Goal: Task Accomplishment & Management: Use online tool/utility

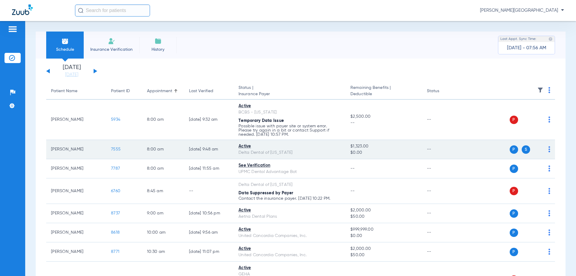
click at [119, 150] on span "7555" at bounding box center [116, 149] width 10 height 4
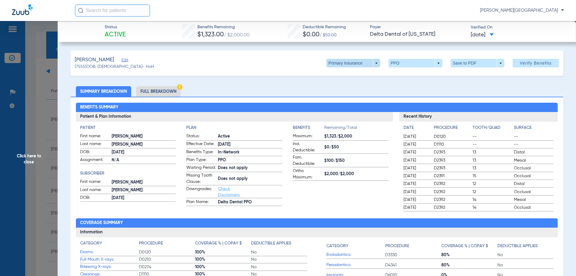
click at [371, 63] on span at bounding box center [353, 63] width 54 height 8
click at [355, 88] on span "Secondary Insurance" at bounding box center [347, 87] width 40 height 4
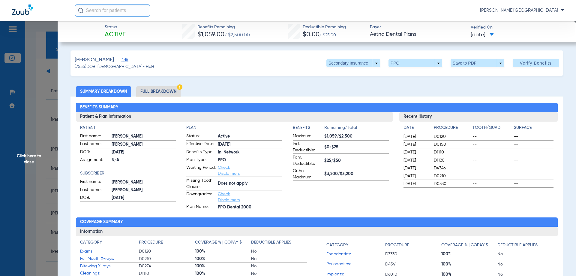
click at [28, 160] on span "Click here to close" at bounding box center [29, 159] width 58 height 276
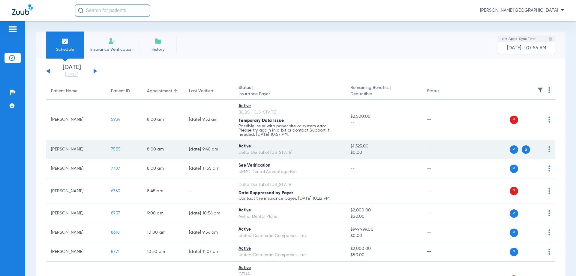
click at [76, 151] on td "[PERSON_NAME]" at bounding box center [76, 149] width 60 height 19
click at [118, 149] on span "7555" at bounding box center [116, 149] width 10 height 4
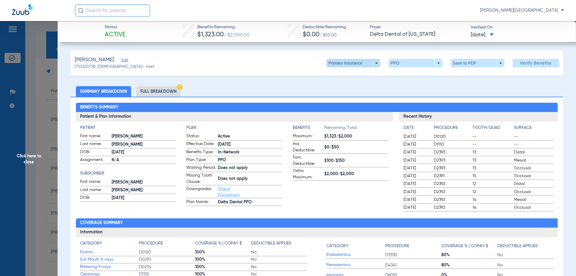
click at [373, 63] on span at bounding box center [353, 63] width 54 height 8
click at [340, 85] on span "Secondary Insurance" at bounding box center [347, 87] width 40 height 4
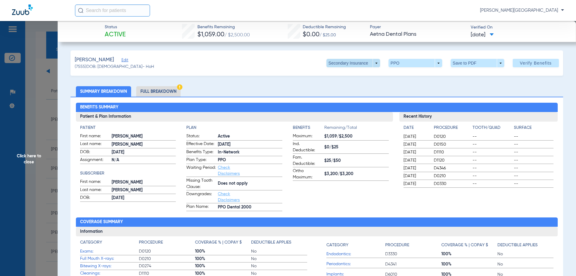
click at [371, 63] on span at bounding box center [353, 63] width 54 height 8
click at [352, 76] on span "Primary Insurance" at bounding box center [347, 75] width 40 height 4
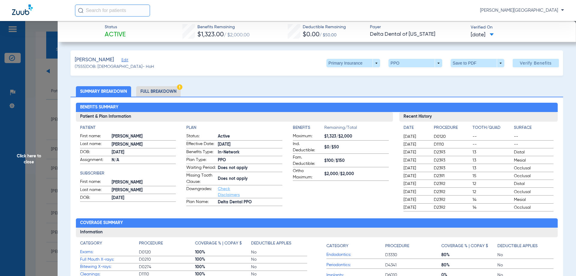
drag, startPoint x: 28, startPoint y: 151, endPoint x: 24, endPoint y: 150, distance: 4.7
click at [28, 151] on span "Click here to close" at bounding box center [29, 159] width 58 height 276
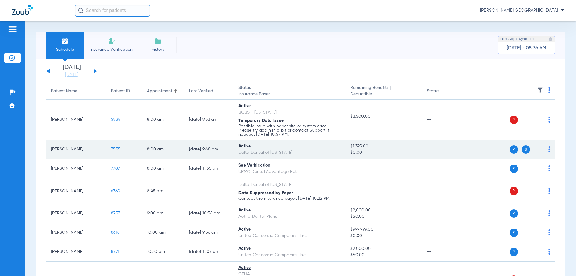
click at [114, 149] on span "7555" at bounding box center [116, 149] width 10 height 4
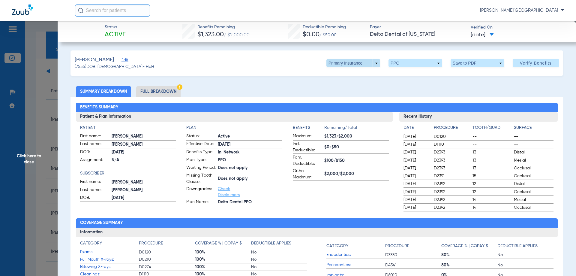
click at [372, 66] on span at bounding box center [353, 63] width 54 height 8
click at [356, 87] on span "Secondary Insurance" at bounding box center [347, 87] width 40 height 4
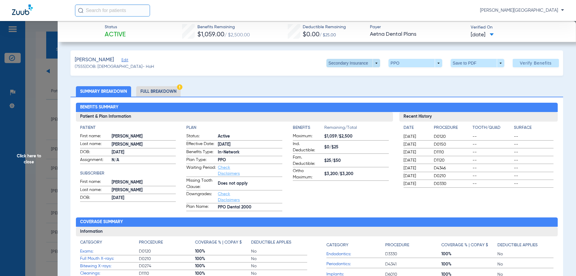
click at [370, 64] on span at bounding box center [353, 63] width 54 height 8
click at [358, 75] on span "Primary Insurance" at bounding box center [347, 75] width 40 height 4
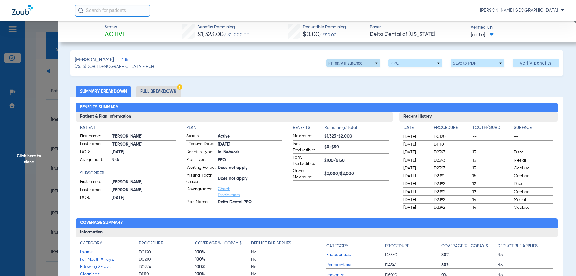
click at [370, 63] on span at bounding box center [353, 63] width 54 height 8
click at [356, 84] on button "Secondary Insurance" at bounding box center [346, 87] width 49 height 12
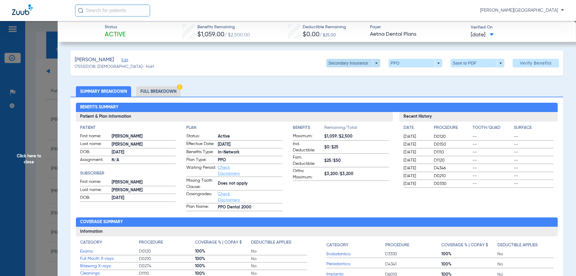
click at [369, 64] on span at bounding box center [353, 63] width 54 height 8
click at [358, 74] on span "Primary Insurance" at bounding box center [347, 75] width 40 height 4
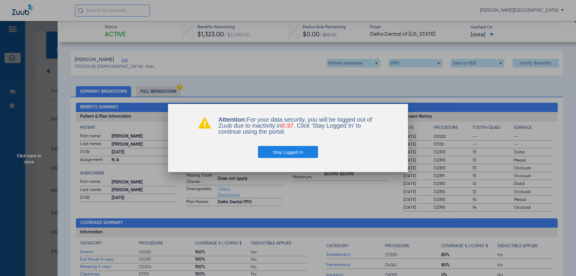
click at [300, 154] on button "Stay Logged In" at bounding box center [288, 152] width 60 height 12
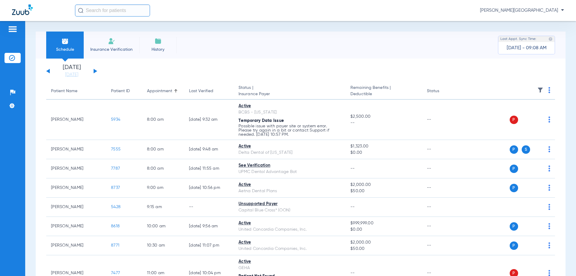
click at [94, 70] on button at bounding box center [96, 71] width 4 height 4
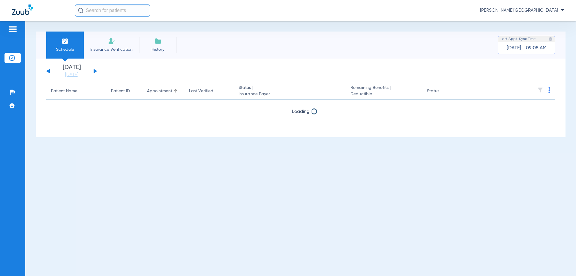
click at [94, 70] on button at bounding box center [96, 71] width 4 height 4
click at [95, 71] on button at bounding box center [96, 71] width 4 height 4
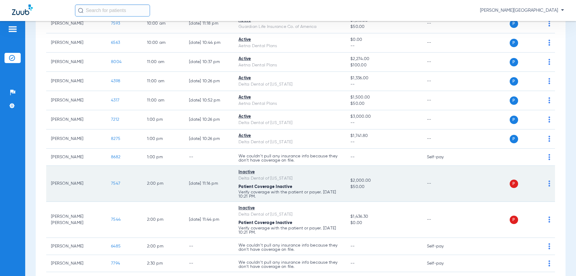
scroll to position [270, 0]
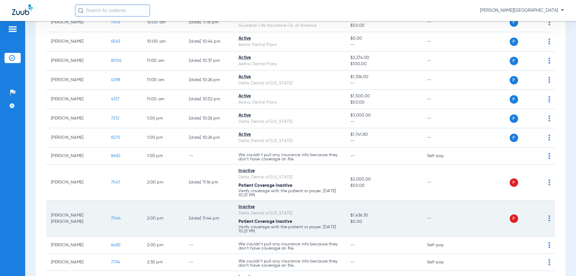
click at [115, 219] on span "7544" at bounding box center [116, 218] width 10 height 4
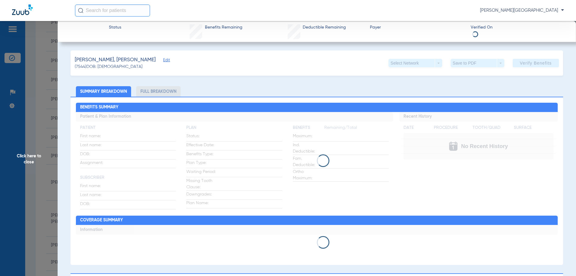
click at [30, 158] on span "Click here to close" at bounding box center [29, 159] width 58 height 276
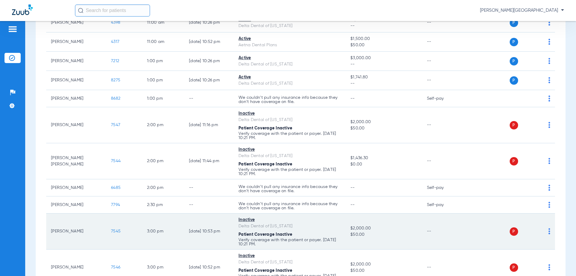
scroll to position [304, 0]
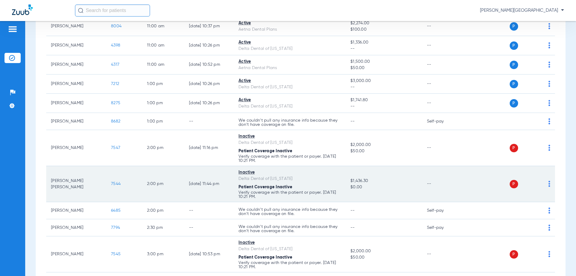
click at [115, 183] on span "7544" at bounding box center [116, 183] width 10 height 4
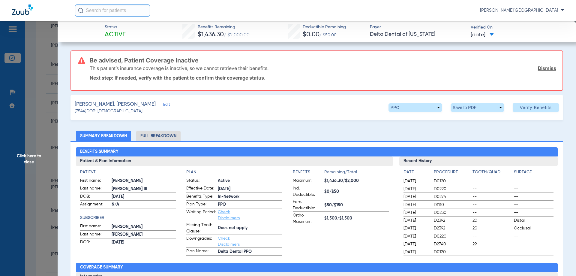
click at [26, 156] on span "Click here to close" at bounding box center [29, 159] width 58 height 276
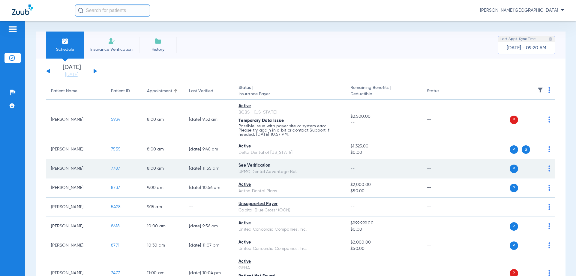
click at [117, 170] on span "7787" at bounding box center [115, 168] width 9 height 4
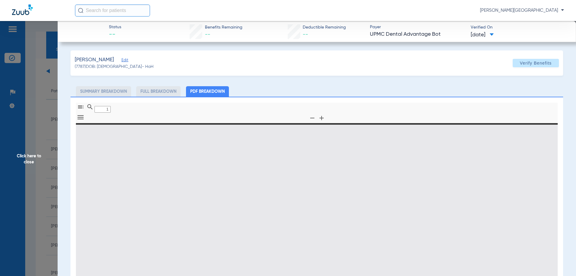
type input "0"
select select "page-width"
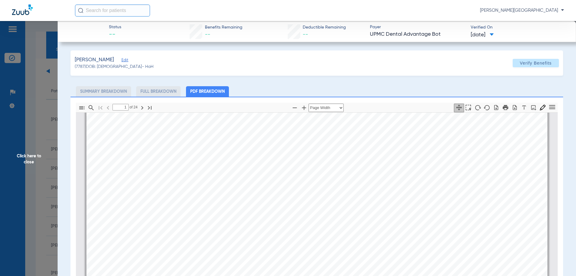
scroll to position [243, 0]
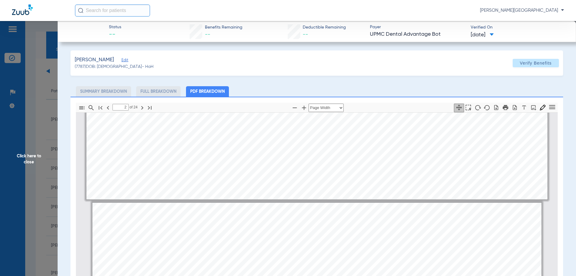
type input "1"
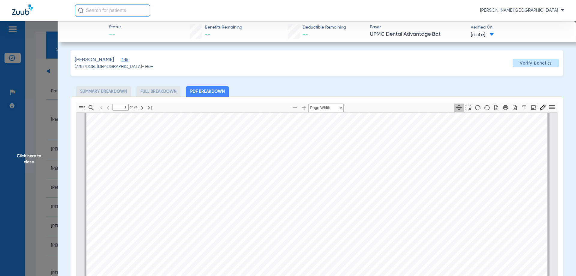
scroll to position [153, 0]
click at [24, 163] on span "Click here to close" at bounding box center [29, 159] width 58 height 276
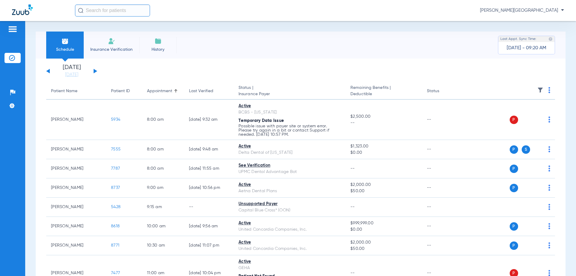
click at [96, 70] on div "[DATE] [DATE] [DATE] [DATE] [DATE] [DATE] [DATE] [DATE] [DATE] [DATE] [DATE] [D…" at bounding box center [71, 70] width 51 height 13
click at [93, 71] on div "[DATE] [DATE] [DATE] [DATE] [DATE] [DATE] [DATE] [DATE] [DATE] [DATE] [DATE] [D…" at bounding box center [71, 70] width 51 height 13
click at [95, 71] on button at bounding box center [96, 71] width 4 height 4
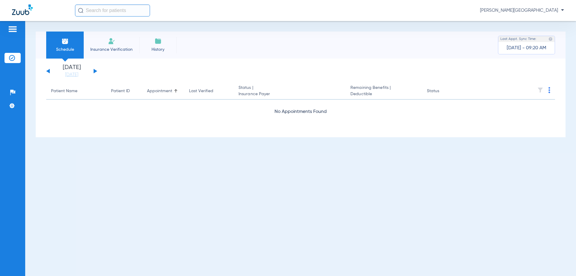
click at [95, 71] on button at bounding box center [96, 71] width 4 height 4
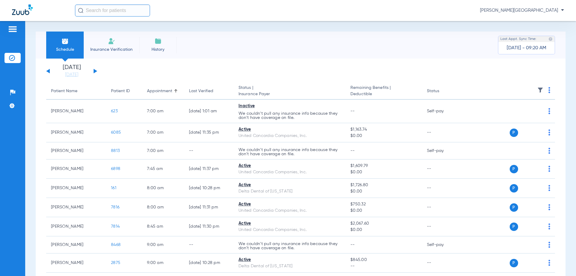
click at [95, 71] on button at bounding box center [96, 71] width 4 height 4
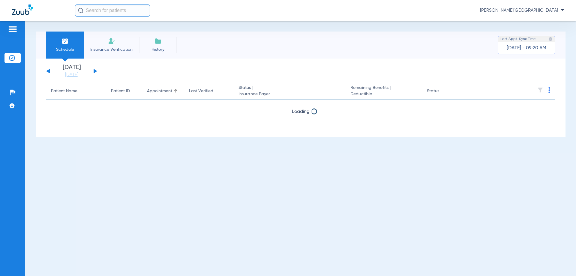
click at [95, 71] on button at bounding box center [96, 71] width 4 height 4
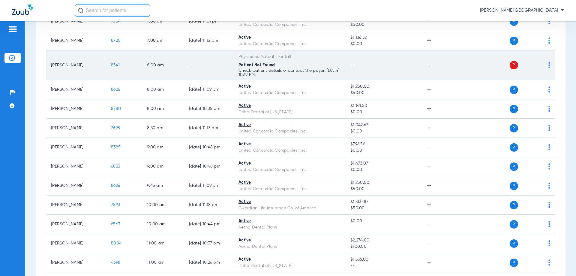
scroll to position [90, 0]
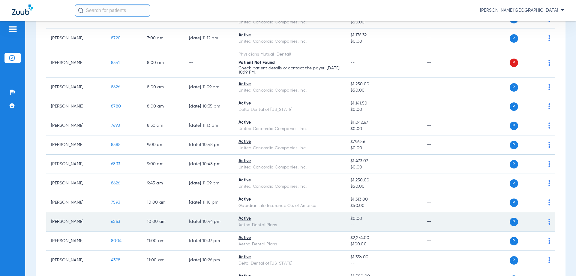
click at [112, 220] on span "6563" at bounding box center [115, 221] width 9 height 4
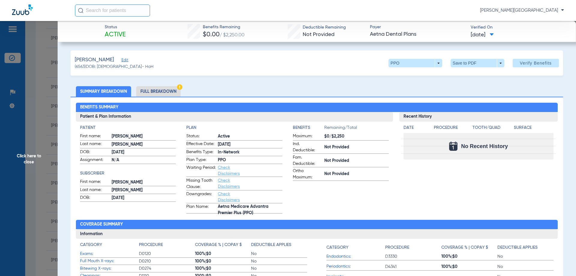
click at [40, 155] on span "Click here to close" at bounding box center [29, 159] width 58 height 276
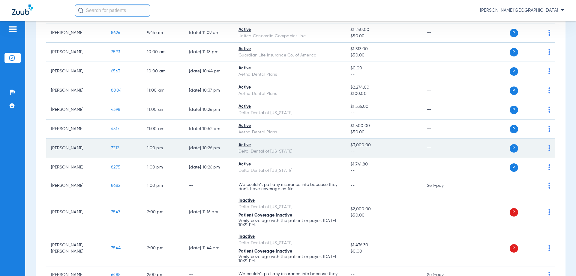
scroll to position [244, 0]
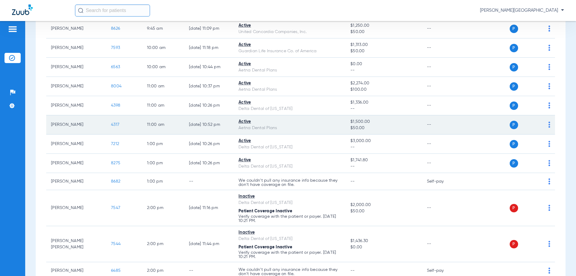
click at [112, 126] on span "4317" at bounding box center [115, 124] width 8 height 4
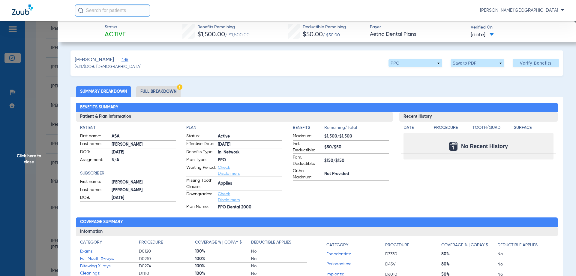
click at [151, 92] on li "Full Breakdown" at bounding box center [158, 91] width 44 height 10
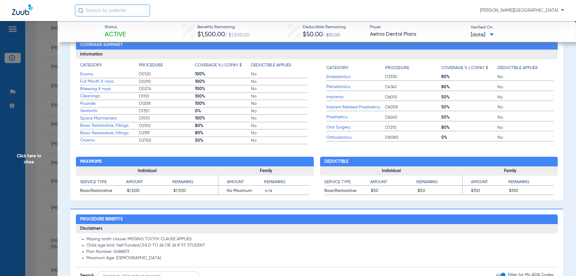
scroll to position [150, 0]
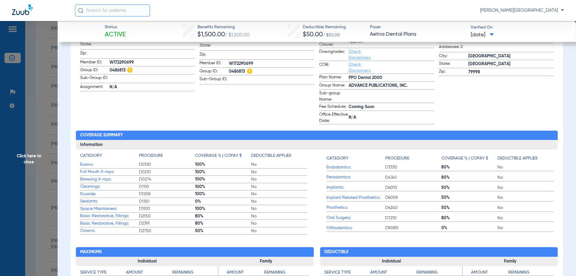
click at [26, 163] on span "Click here to close" at bounding box center [29, 159] width 58 height 276
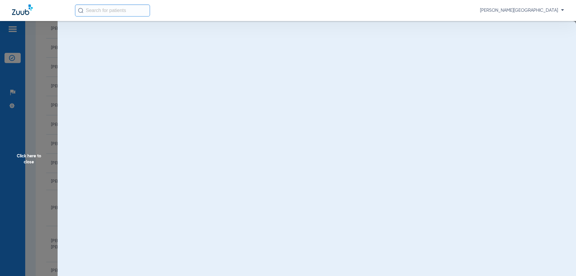
scroll to position [0, 0]
